Goal: Ask a question: Seek information or help from site administrators or community

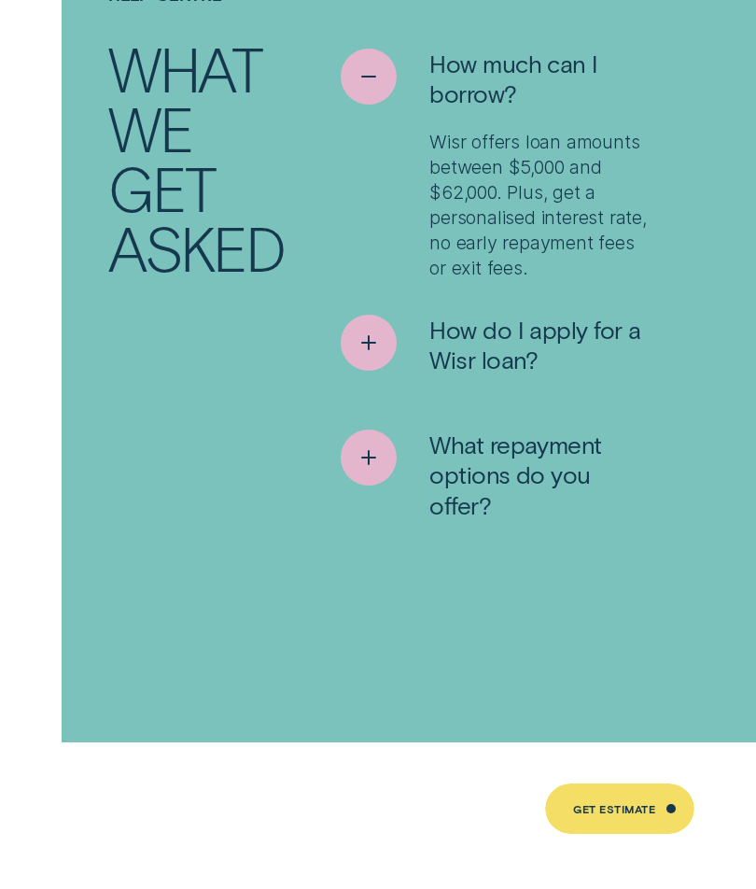
scroll to position [10189, 0]
click at [376, 357] on icon "See more" at bounding box center [369, 343] width 28 height 28
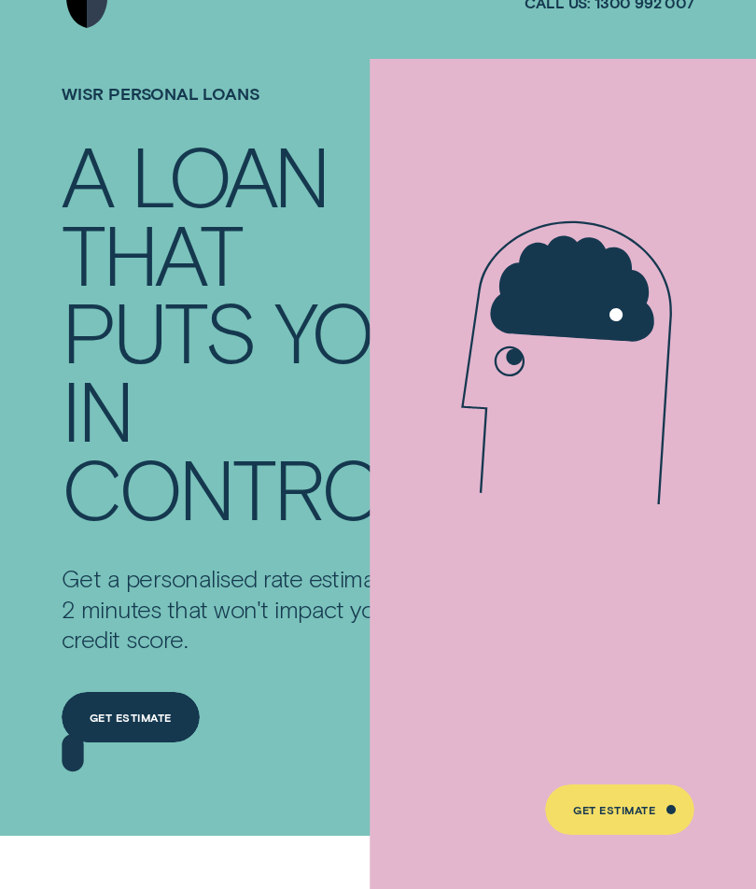
scroll to position [0, 0]
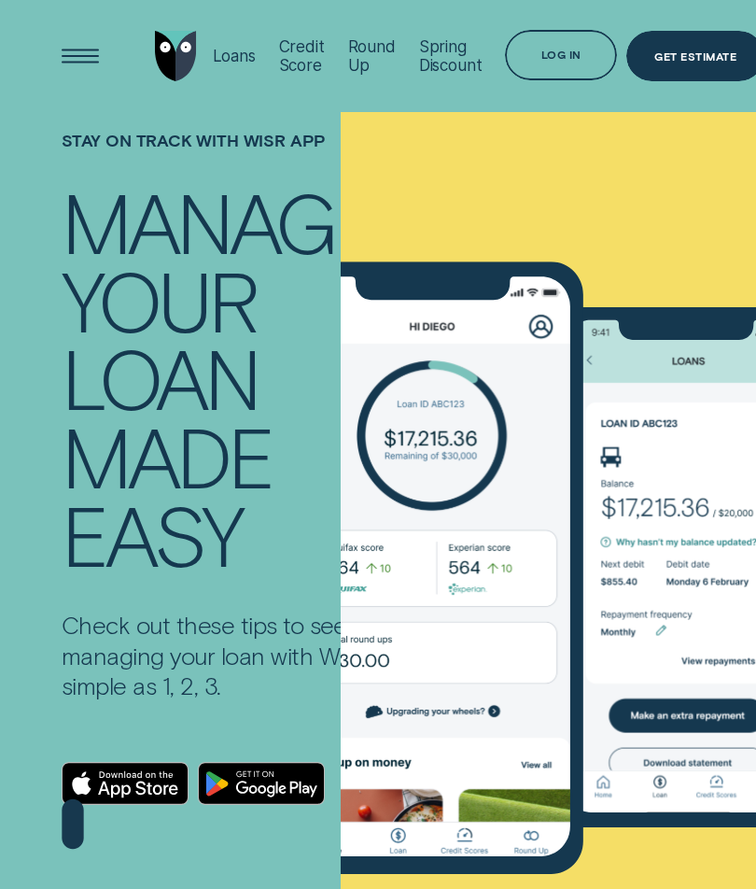
click at [560, 53] on div "Log in" at bounding box center [561, 56] width 40 height 9
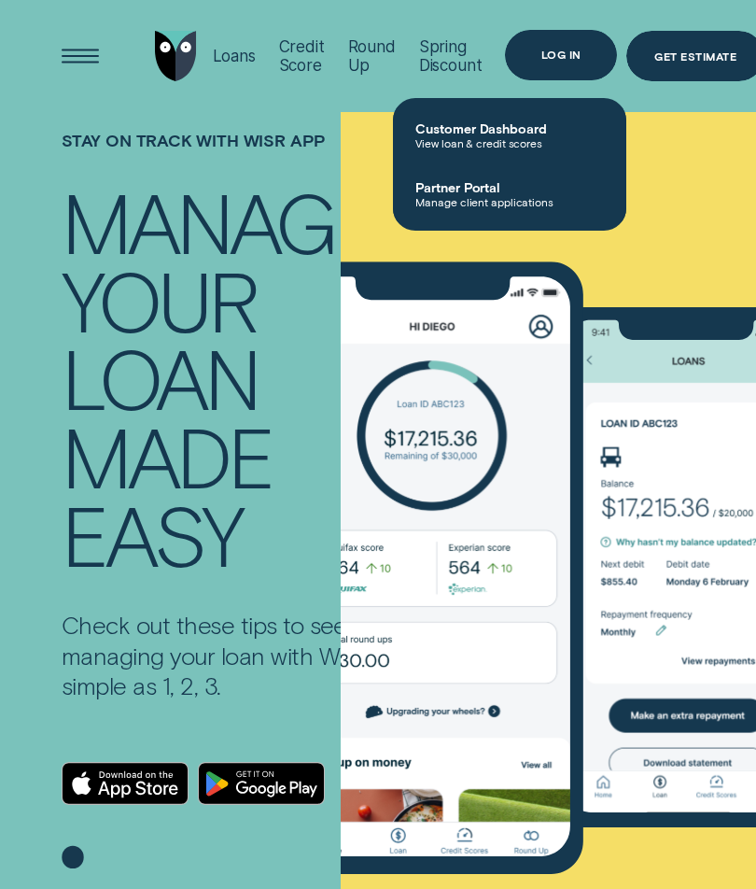
click at [512, 129] on span "Customer Dashboard" at bounding box center [509, 128] width 189 height 16
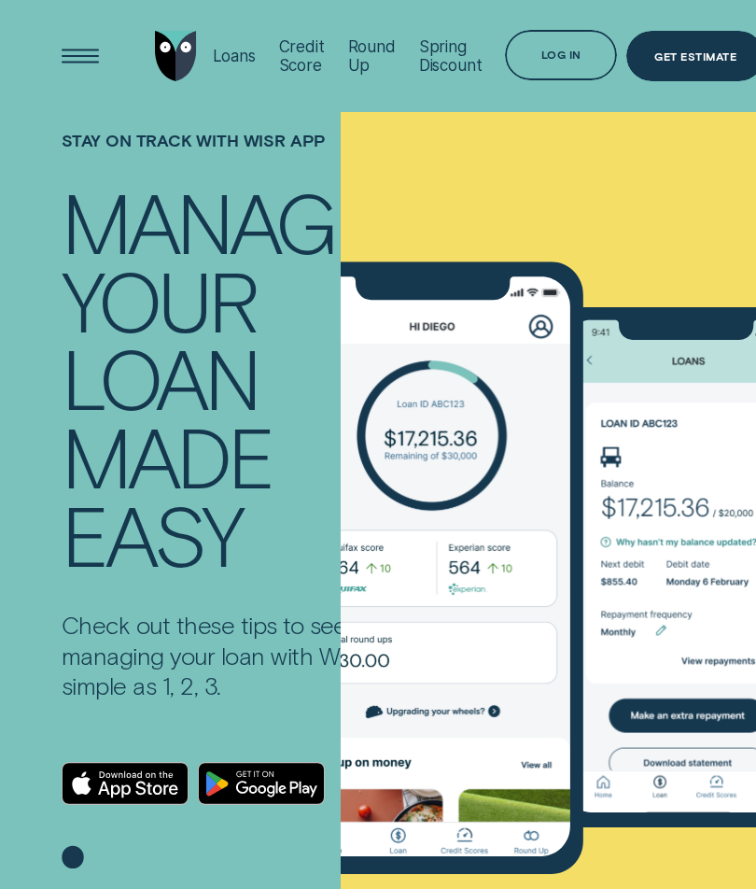
click at [83, 60] on div "Open Menu" at bounding box center [80, 56] width 71 height 71
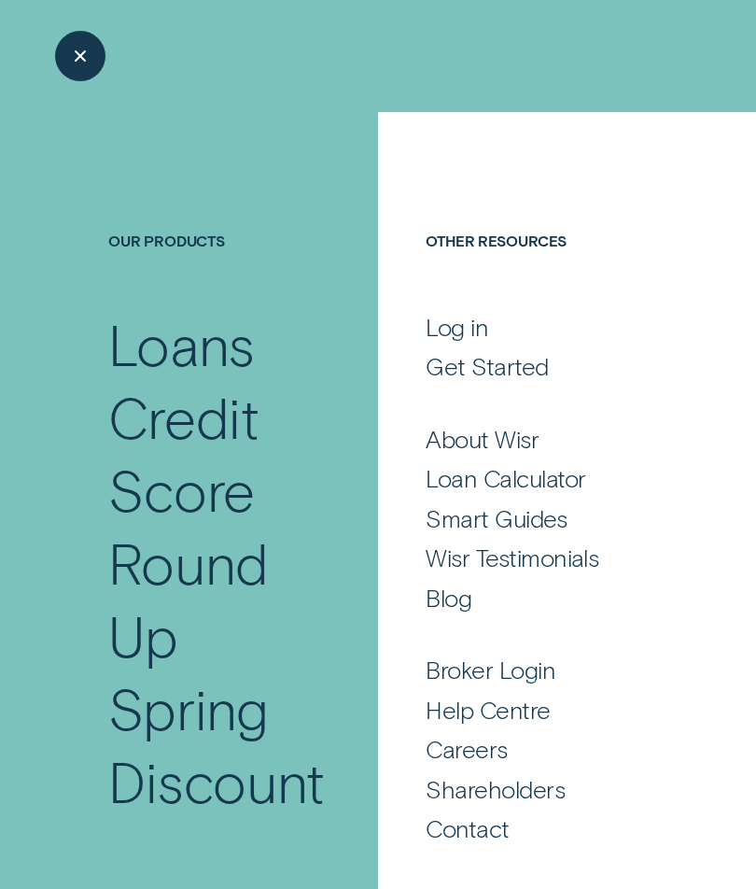
click at [499, 369] on div "Get Started" at bounding box center [487, 366] width 122 height 31
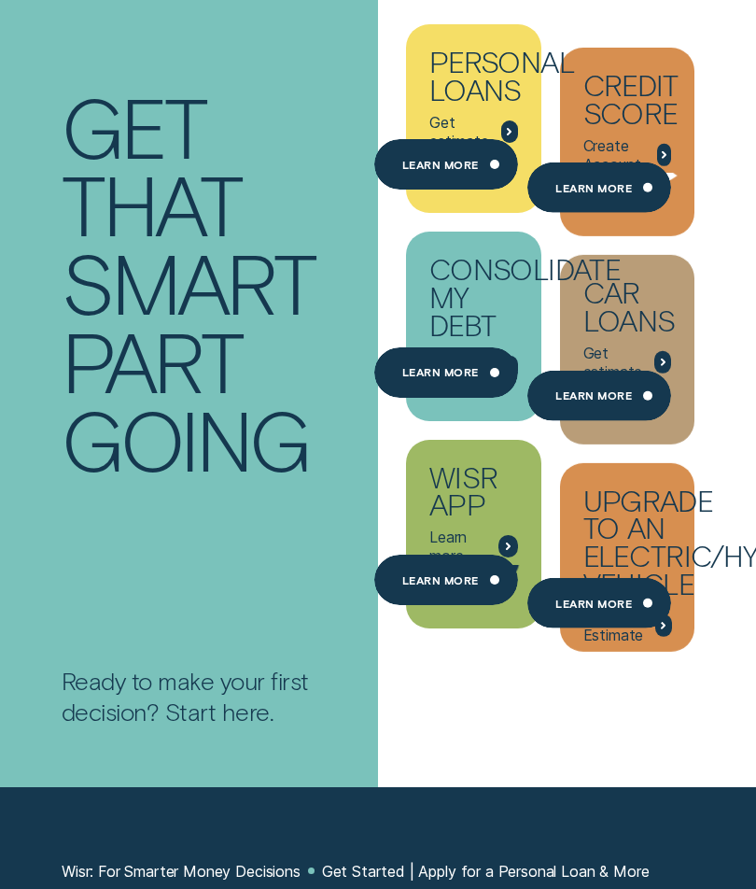
scroll to position [126, 0]
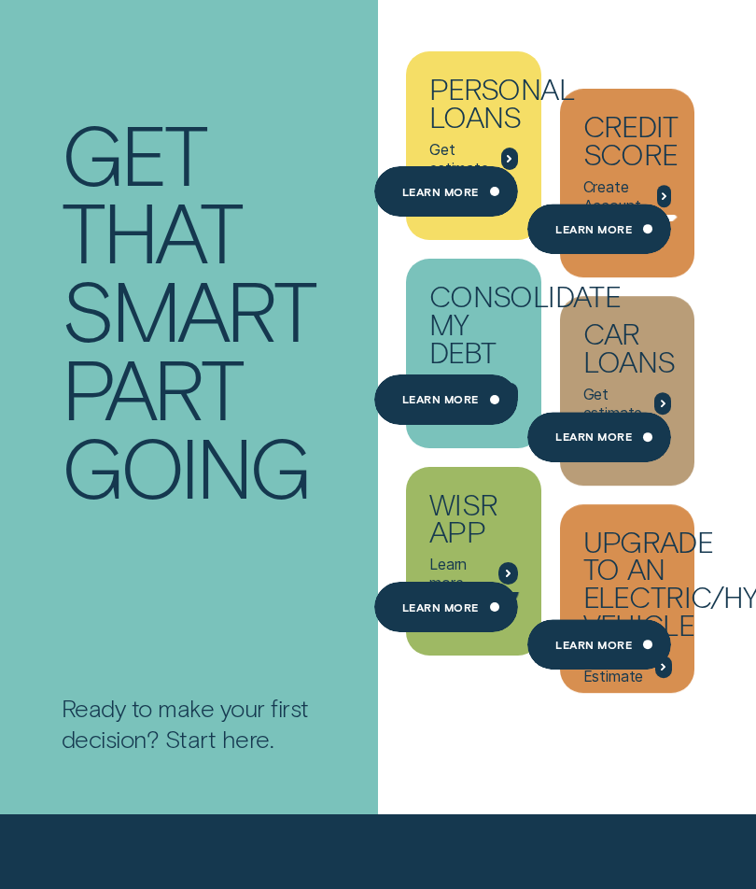
click at [436, 184] on div "Learn more" at bounding box center [446, 191] width 144 height 50
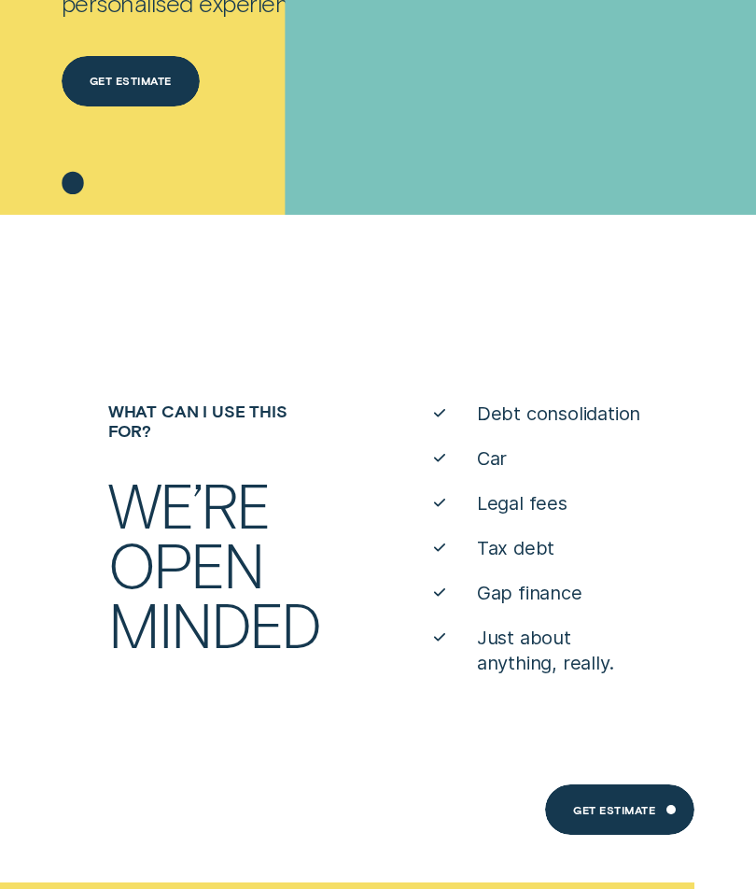
scroll to position [673, 0]
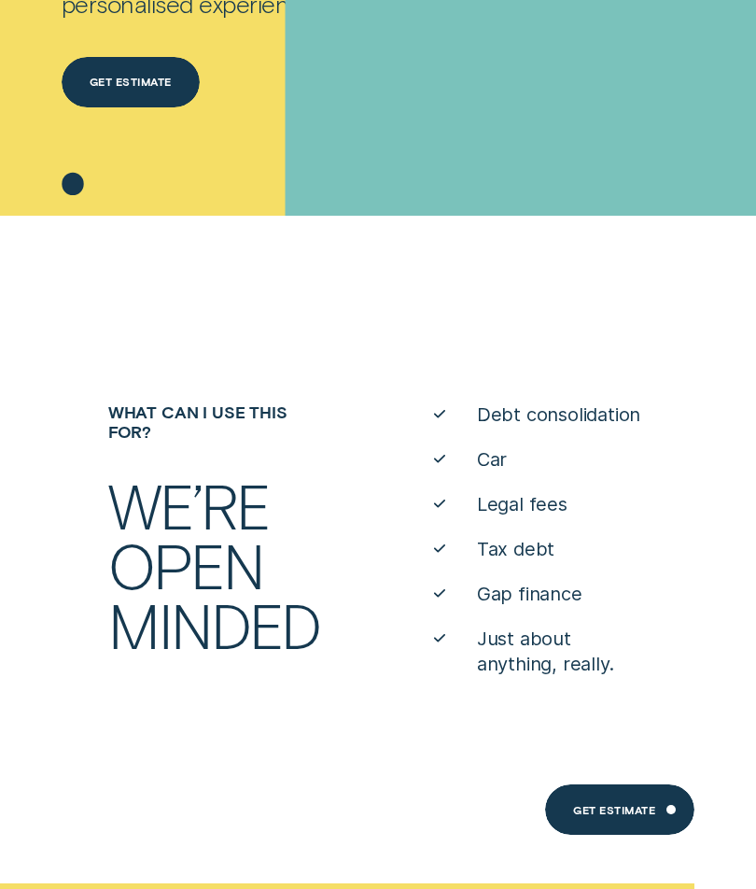
click at [561, 427] on span "Debt consolidation" at bounding box center [558, 414] width 163 height 25
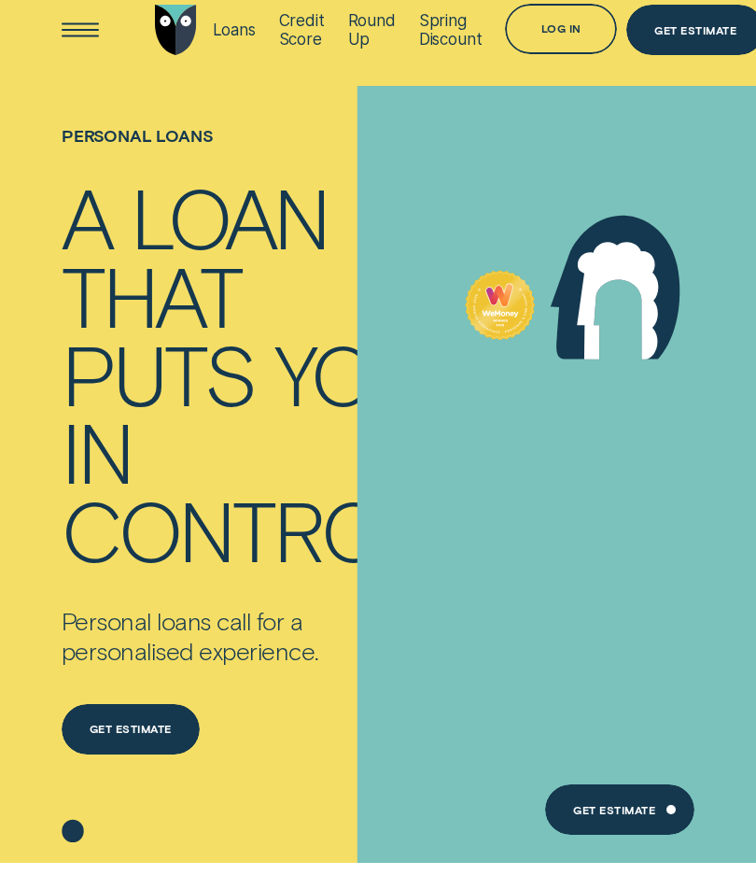
scroll to position [0, 0]
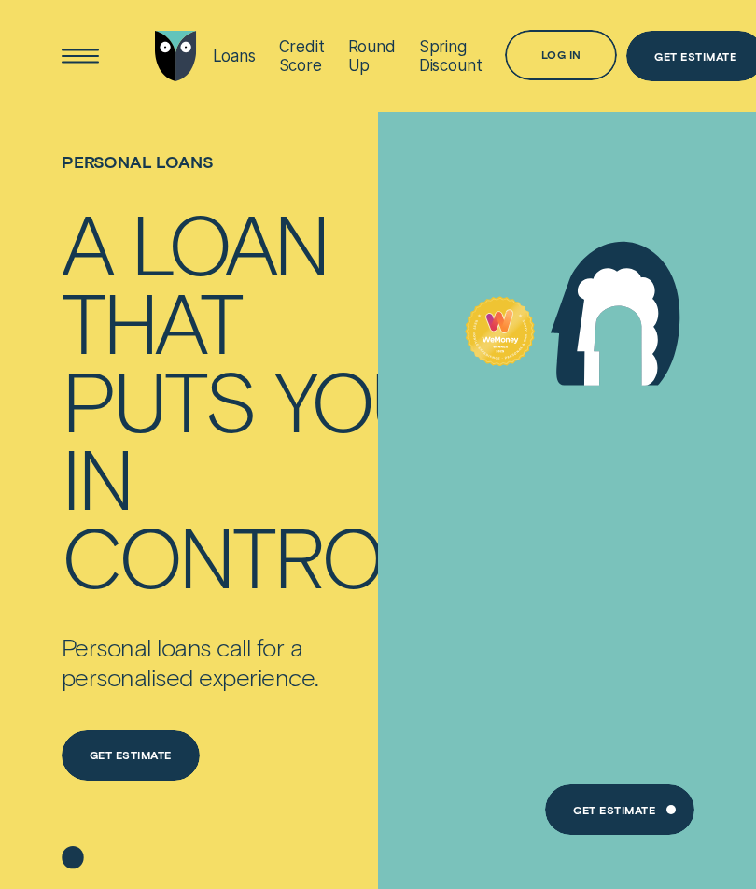
click at [85, 58] on div "Open Menu" at bounding box center [80, 56] width 71 height 71
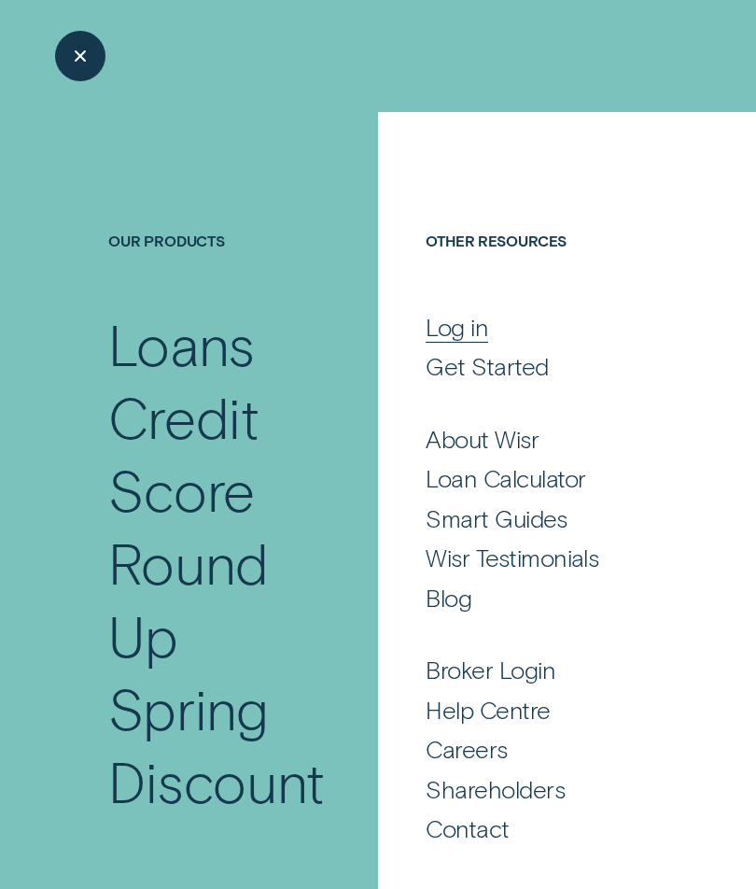
click at [469, 329] on div "Log in" at bounding box center [457, 327] width 63 height 31
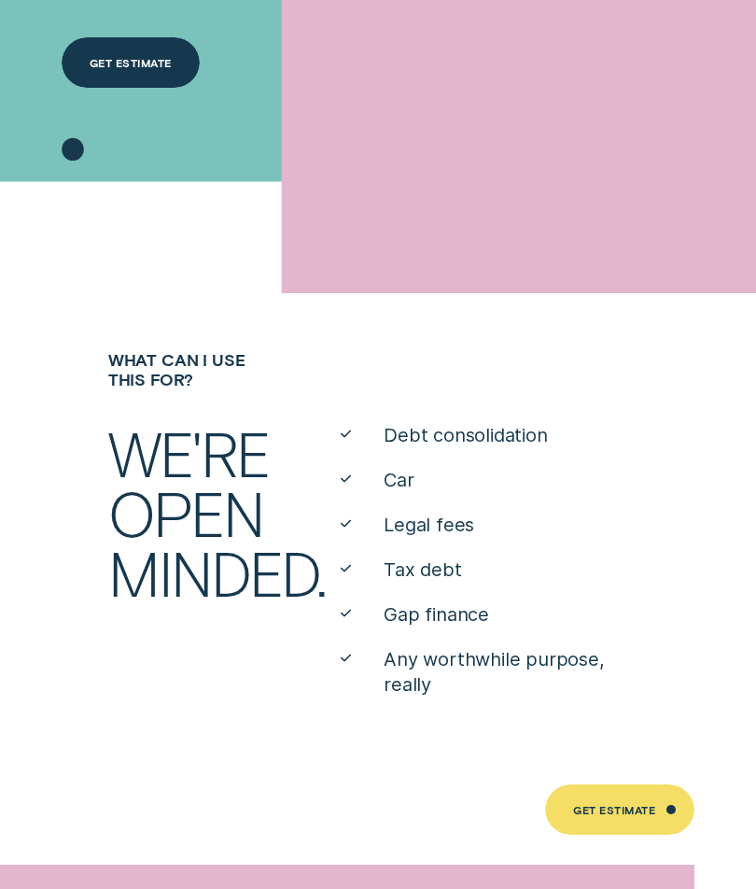
scroll to position [707, 0]
click at [463, 447] on span "Debt consolidation" at bounding box center [465, 434] width 163 height 25
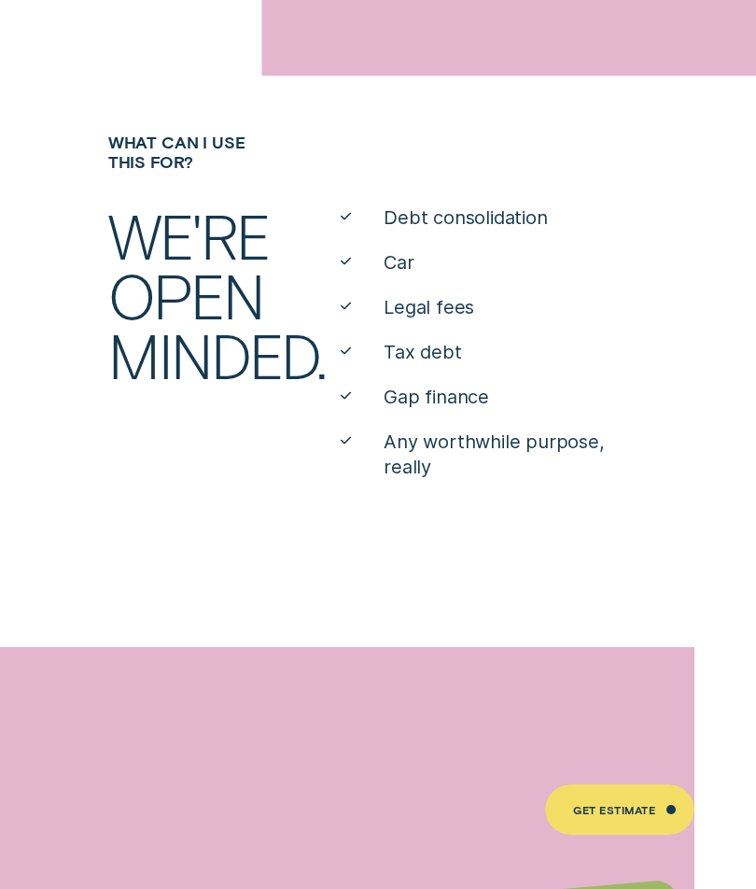
scroll to position [926, 0]
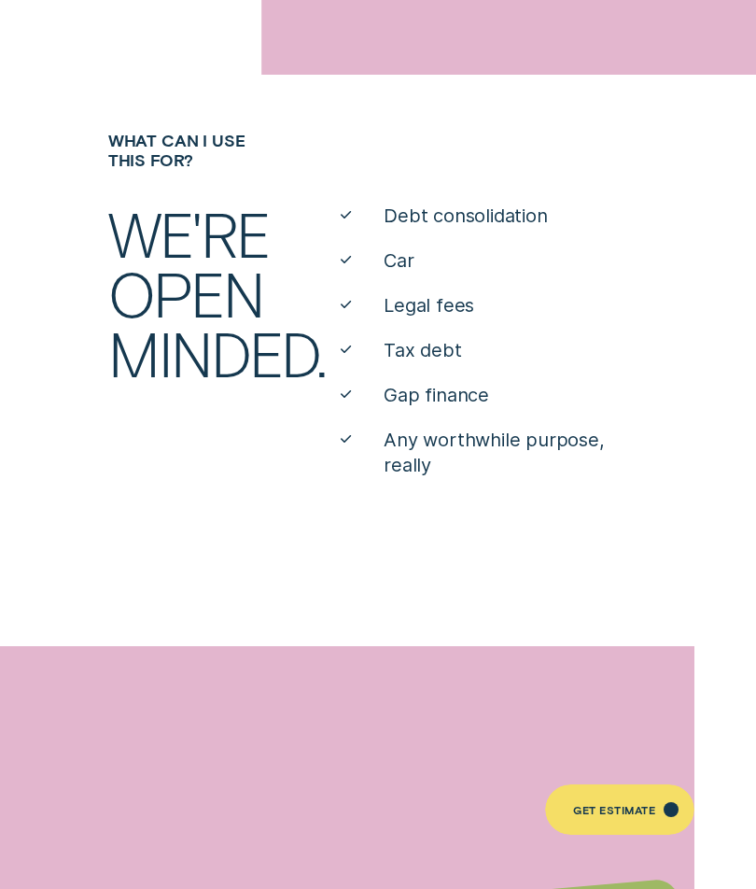
click at [637, 834] on div "Get Estimate" at bounding box center [619, 809] width 149 height 50
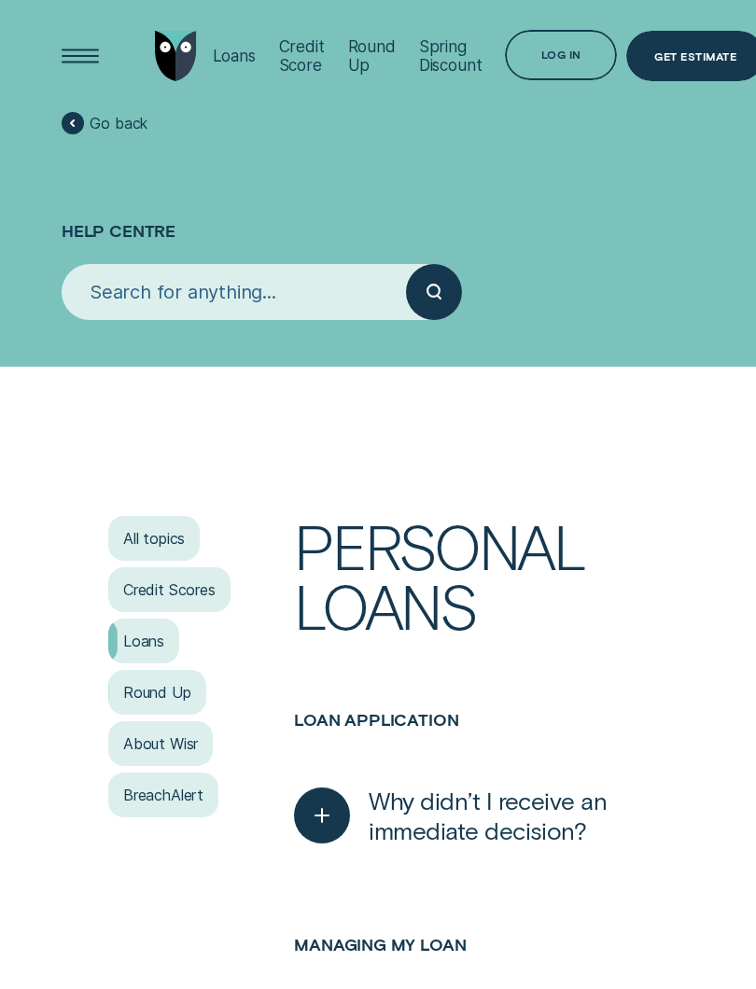
click at [159, 634] on div "Loans" at bounding box center [143, 641] width 71 height 45
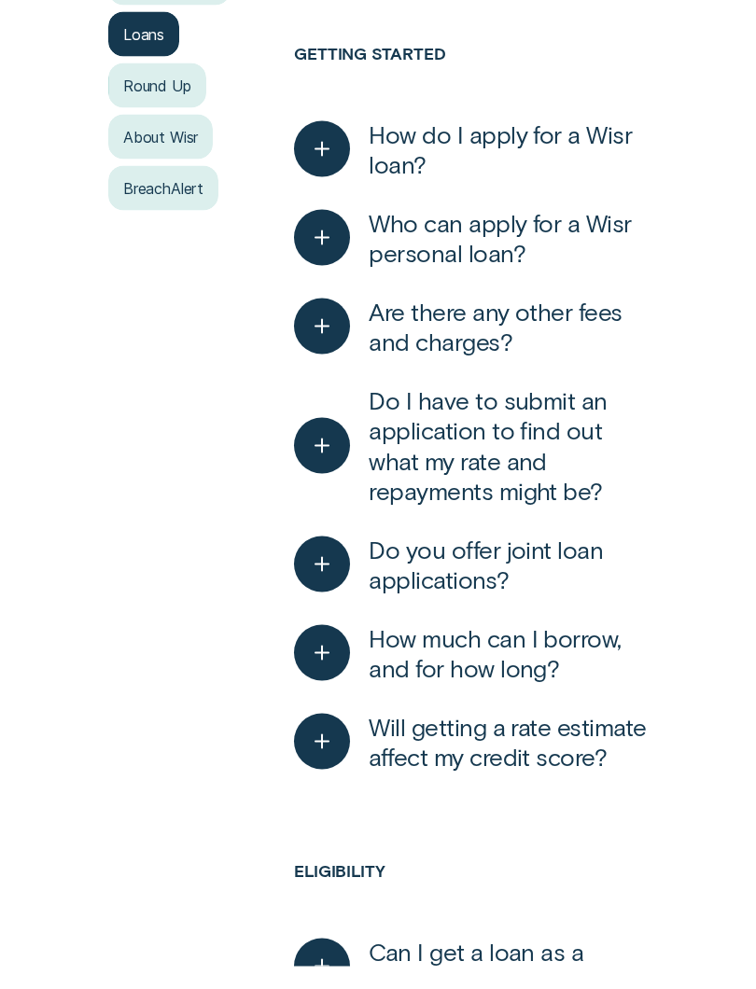
scroll to position [585, 0]
click at [482, 562] on span "Do you offer joint loan applications?" at bounding box center [508, 586] width 279 height 61
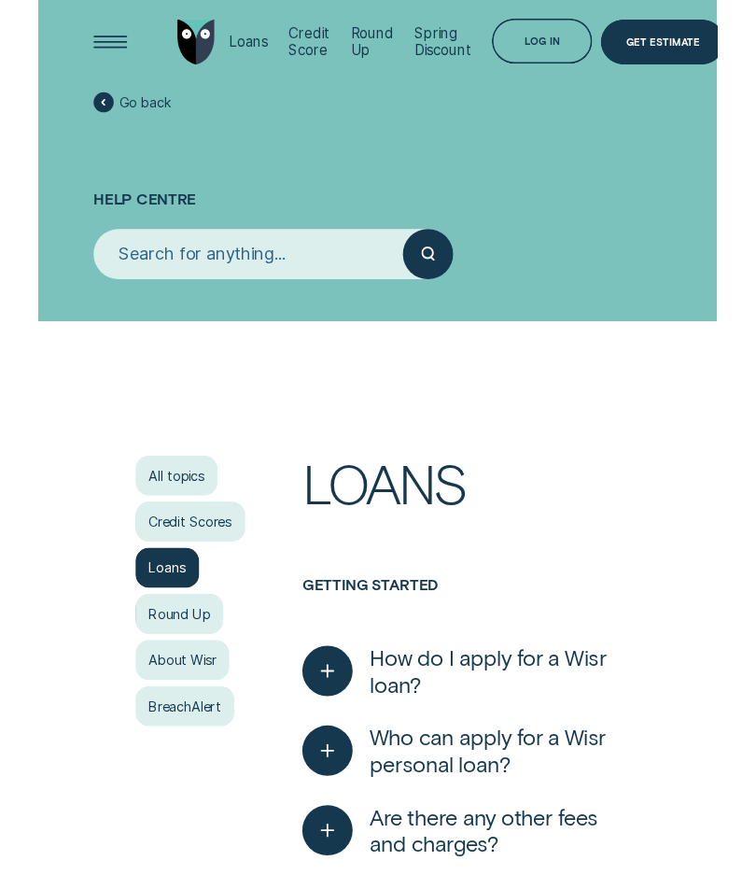
scroll to position [0, 0]
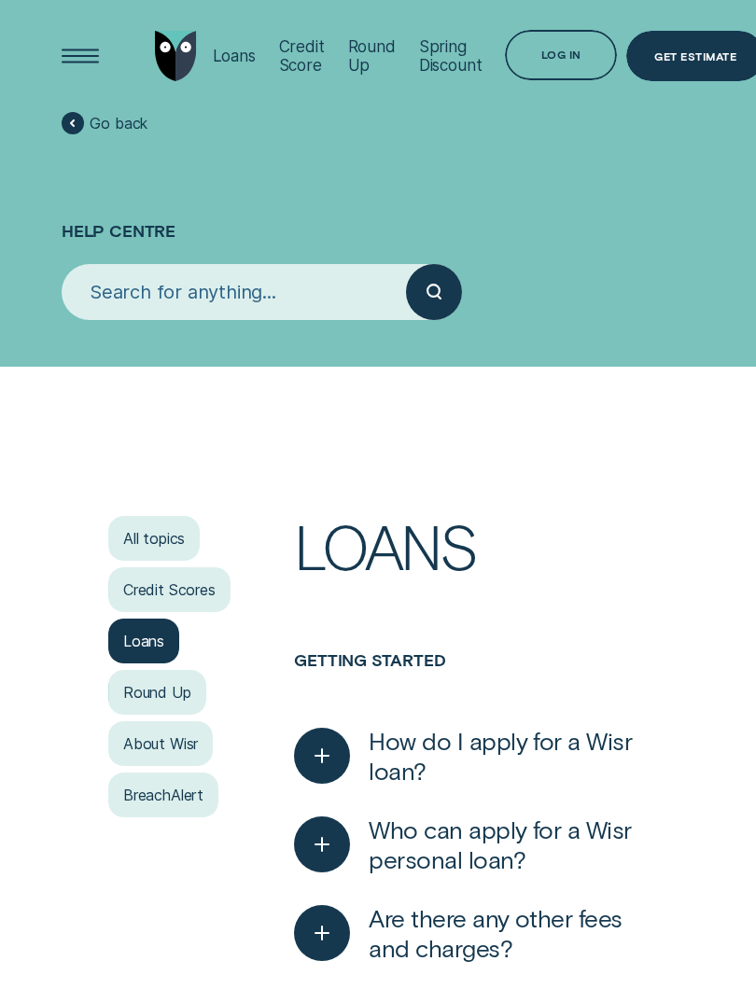
click at [105, 290] on input "search" at bounding box center [234, 292] width 344 height 56
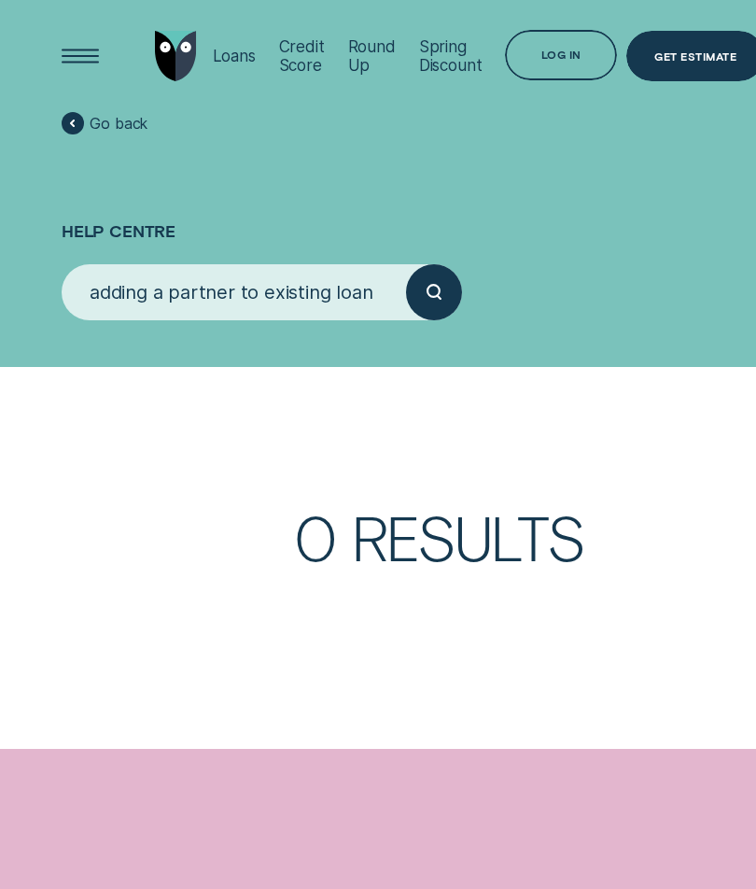
type input "adding a partner to existing loan application"
click at [433, 288] on button "submit" at bounding box center [434, 292] width 56 height 56
click at [83, 115] on span "Go back" at bounding box center [105, 123] width 86 height 22
